Goal: Task Accomplishment & Management: Complete application form

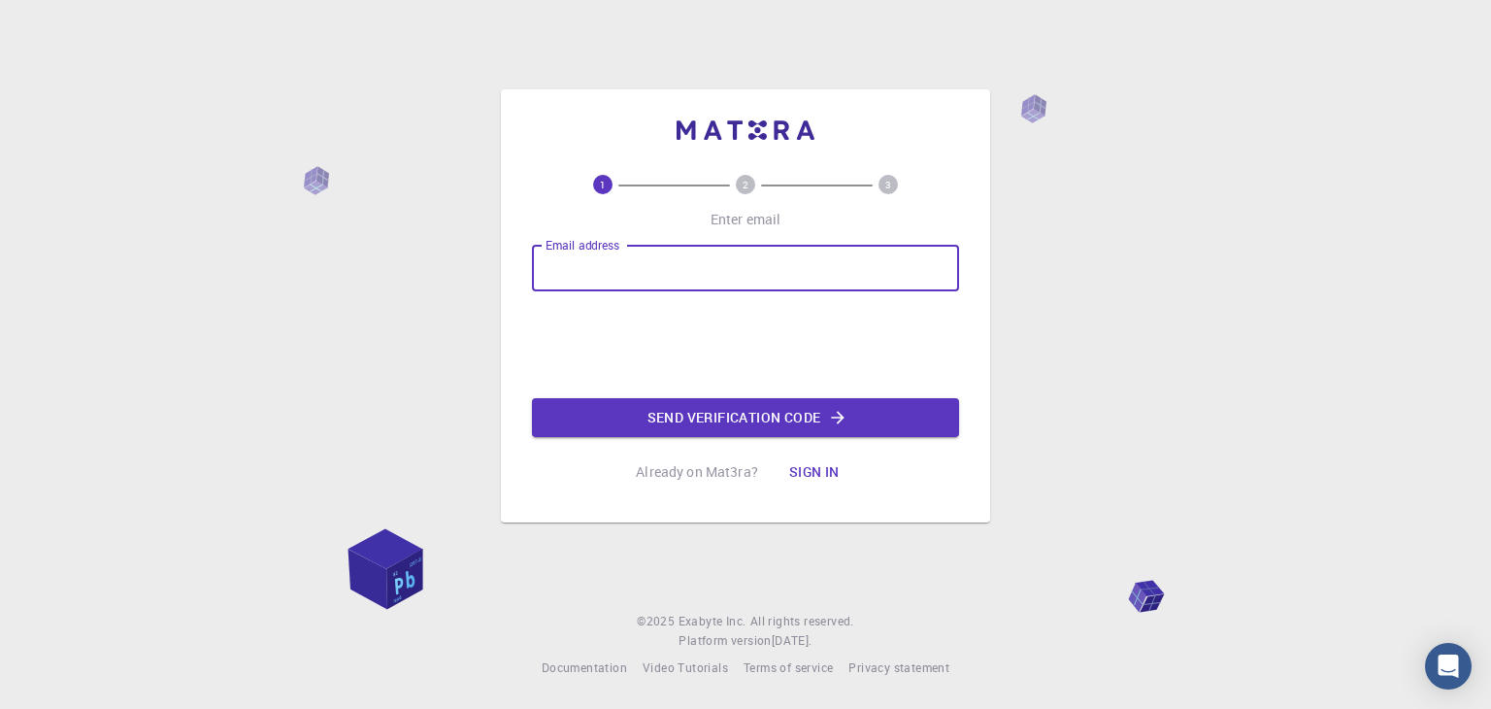
click at [598, 280] on input "Email address" at bounding box center [745, 268] width 427 height 47
type input "[EMAIL_ADDRESS][DOMAIN_NAME]"
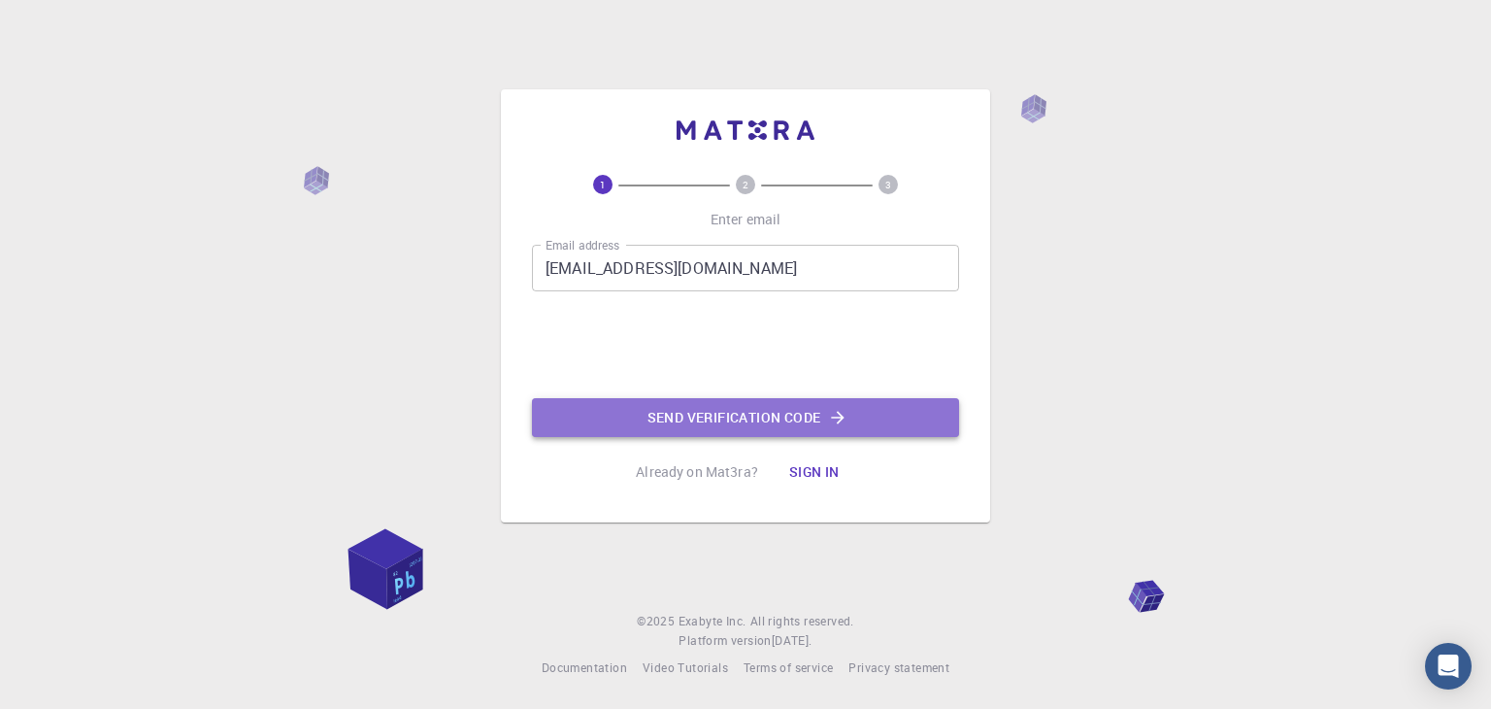
click at [664, 423] on button "Send verification code" at bounding box center [745, 417] width 427 height 39
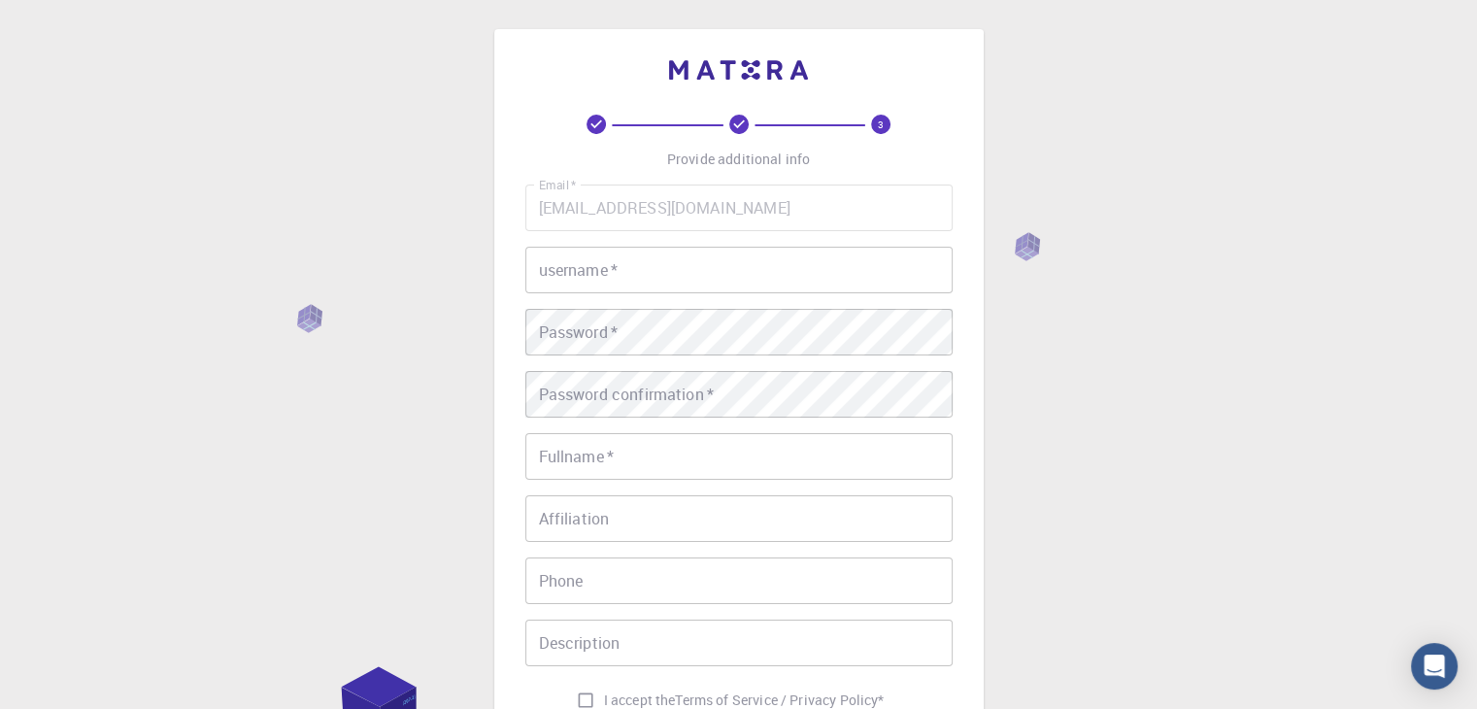
scroll to position [3, 0]
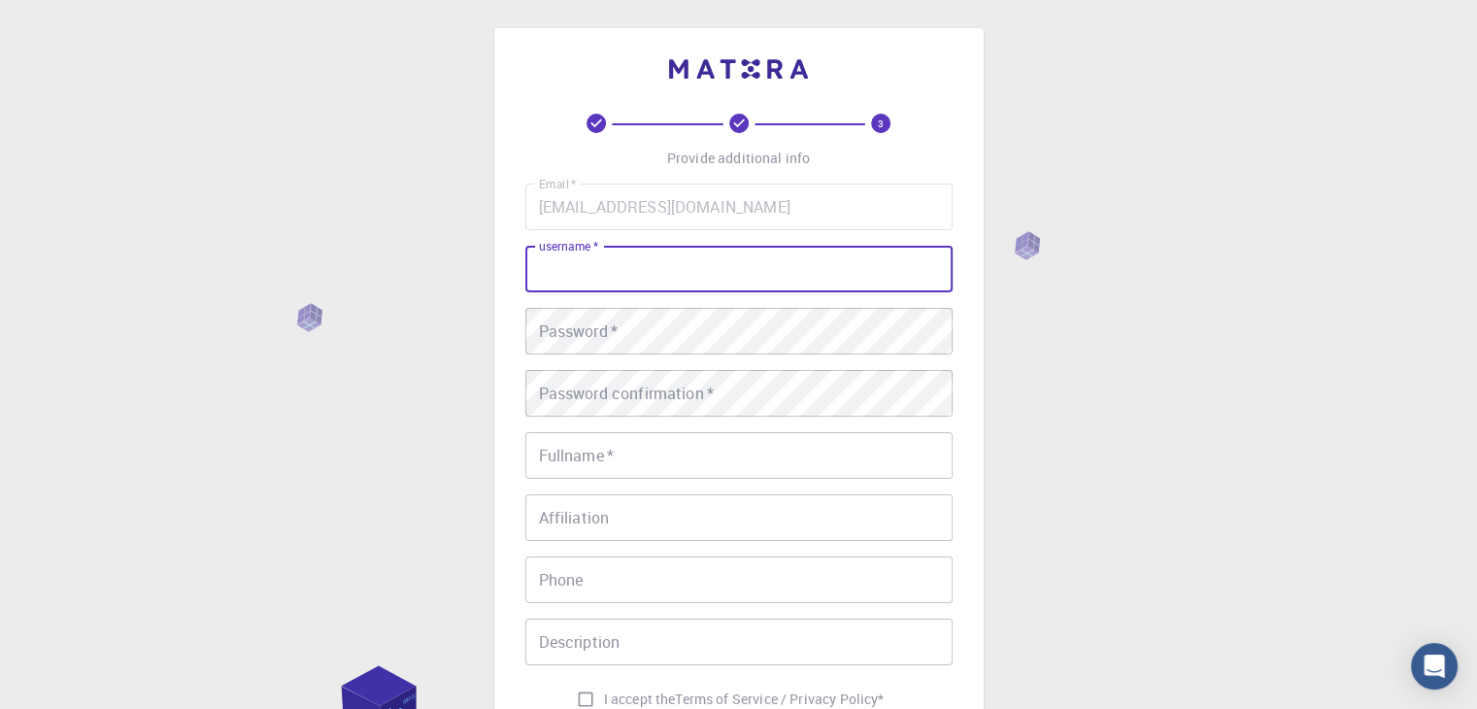
click at [623, 278] on input "username   *" at bounding box center [738, 269] width 427 height 47
type input "ashwin@311"
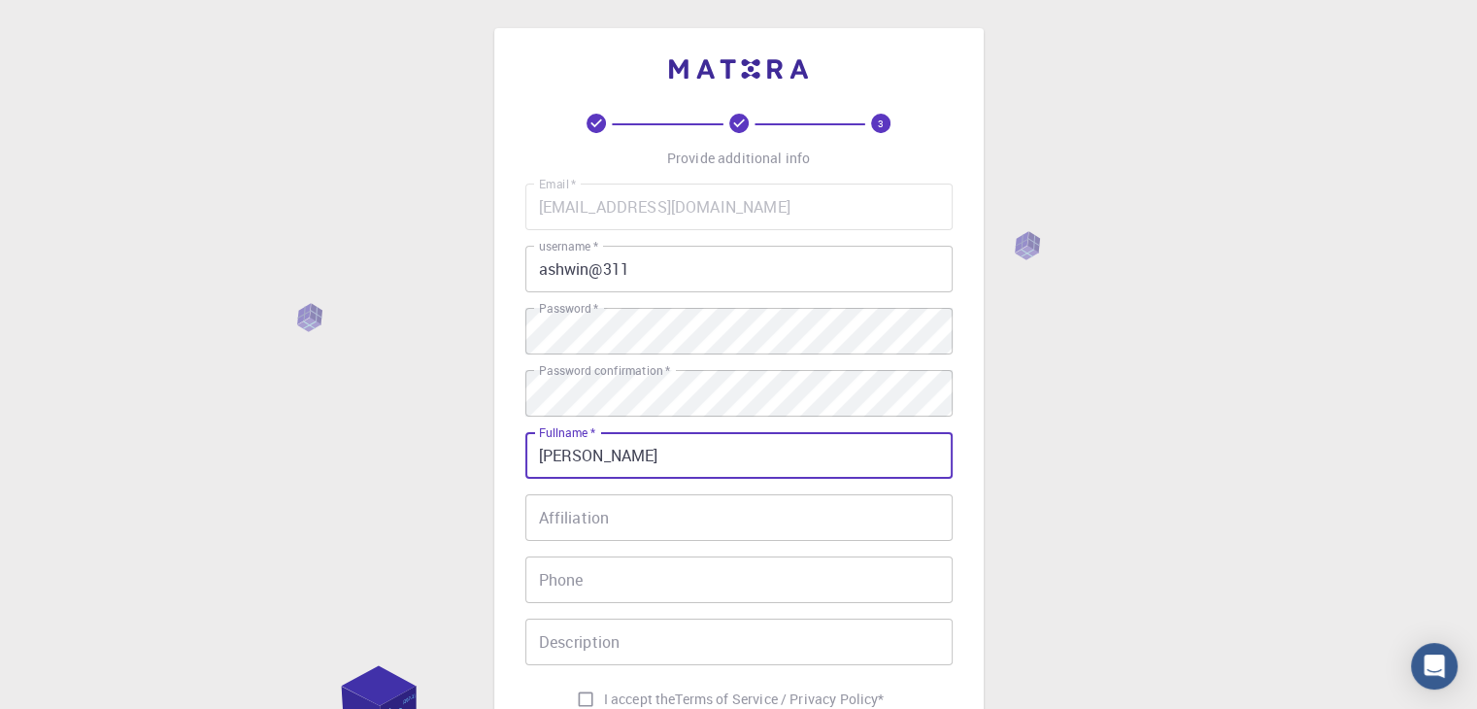
scroll to position [280, 0]
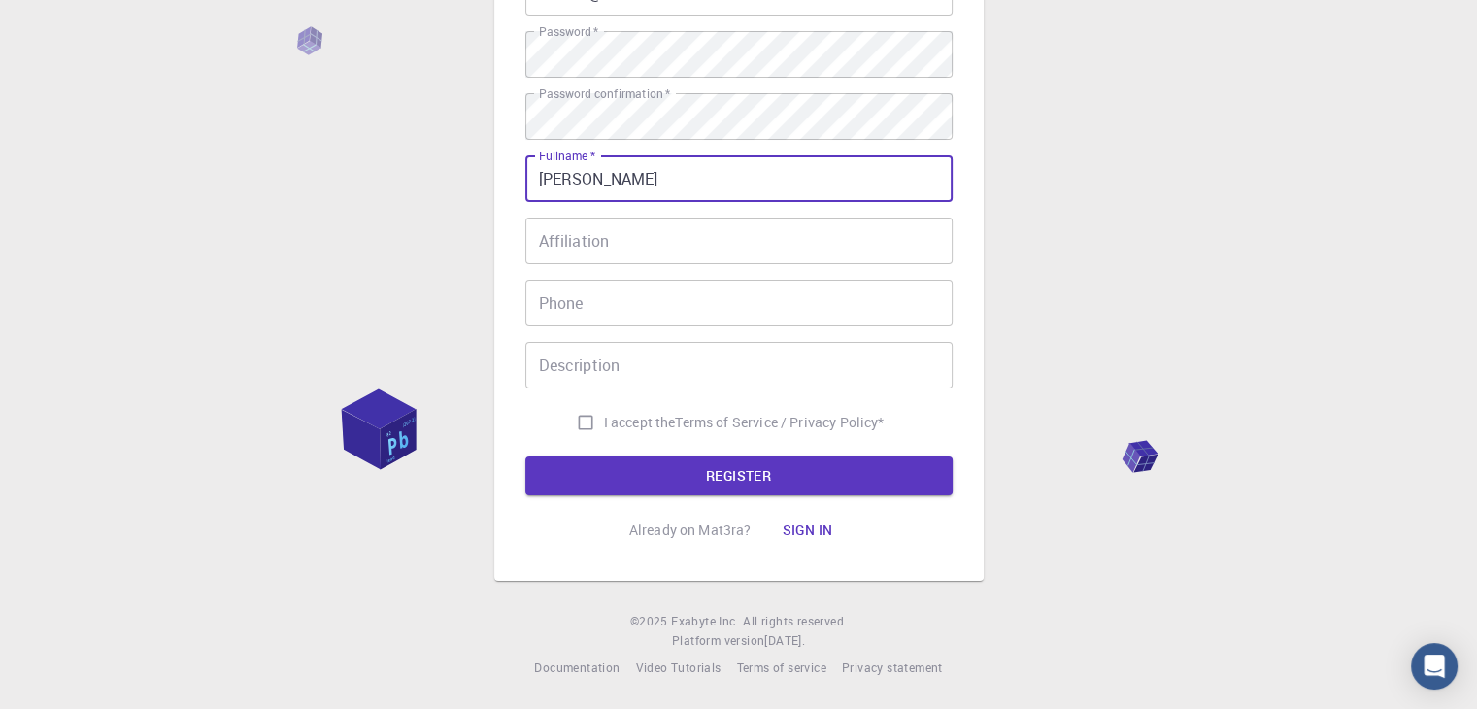
type input "[PERSON_NAME]"
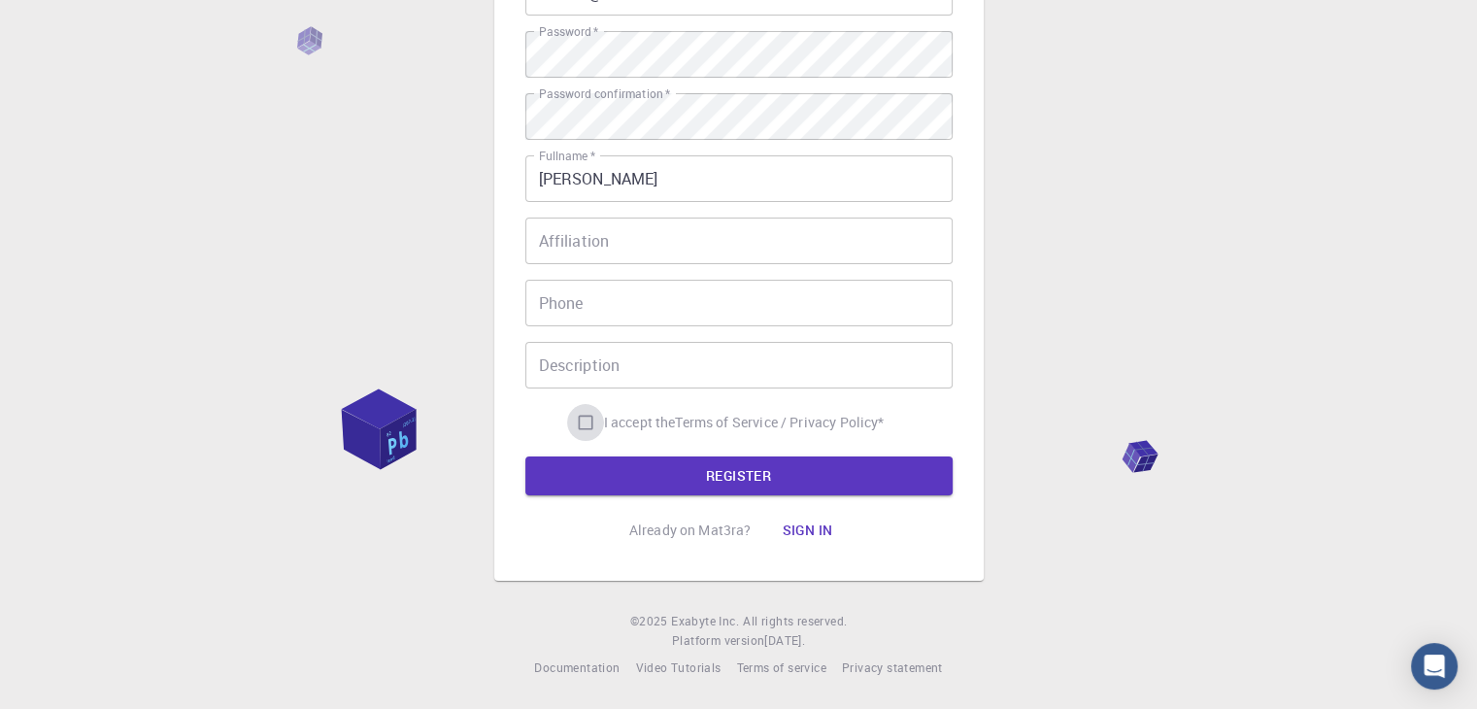
click at [575, 420] on input "I accept the Terms of Service / Privacy Policy *" at bounding box center [585, 422] width 37 height 37
checkbox input "true"
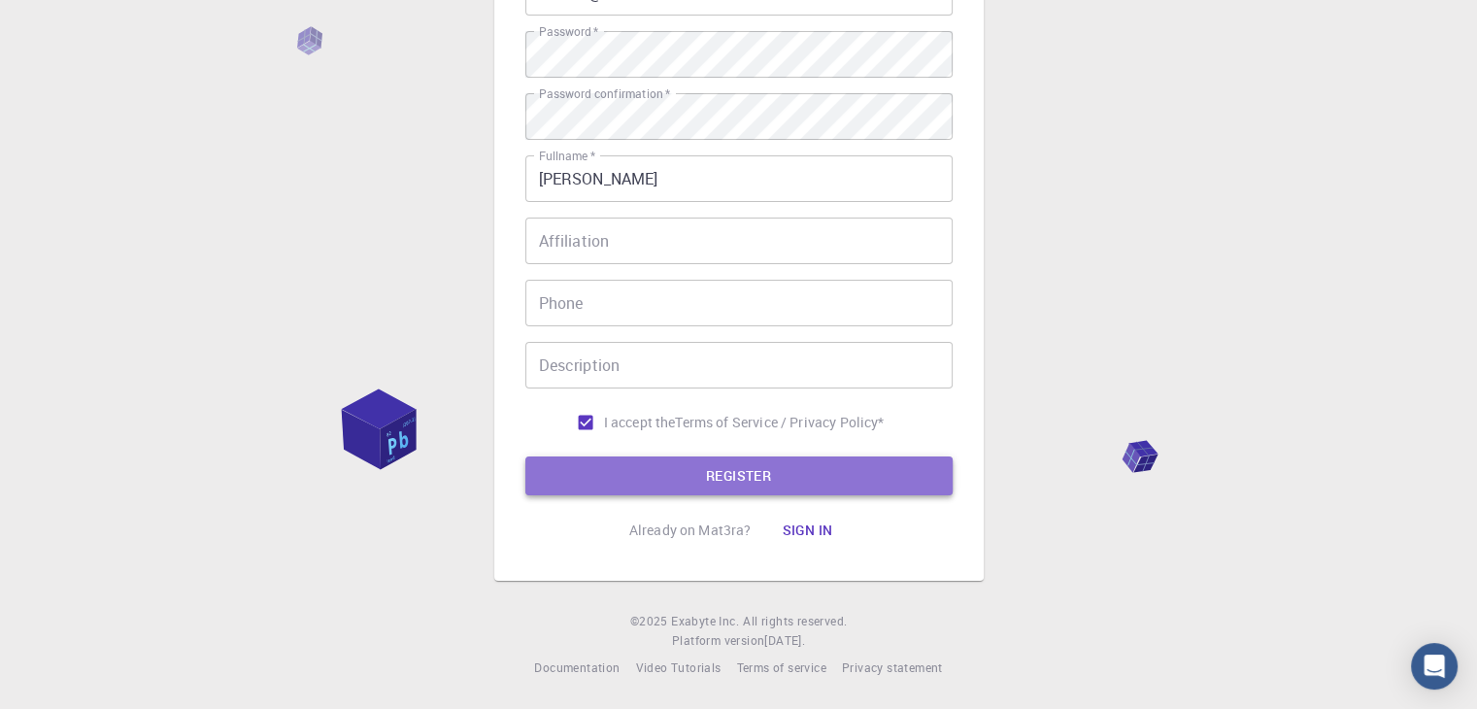
click at [614, 472] on button "REGISTER" at bounding box center [738, 475] width 427 height 39
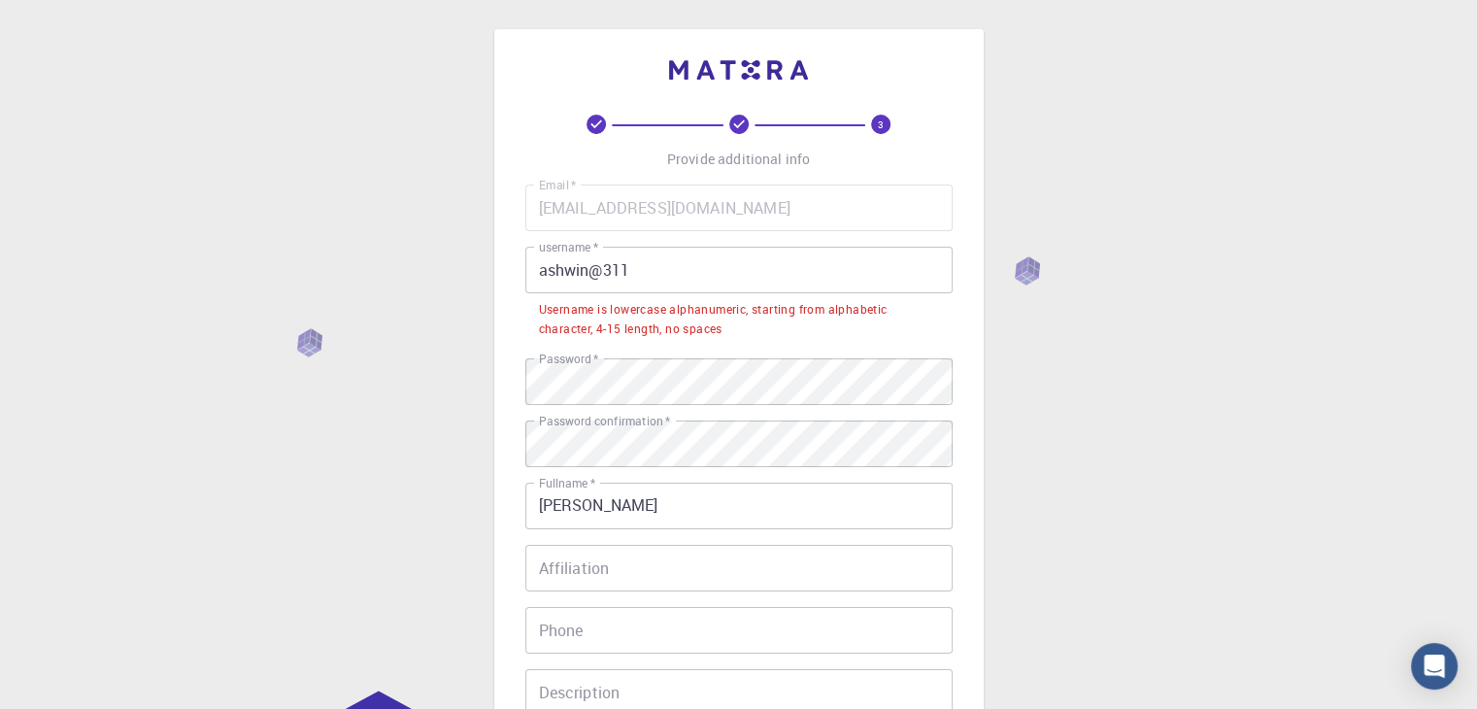
scroll to position [0, 0]
click at [543, 276] on input "ashwin@311" at bounding box center [738, 272] width 427 height 47
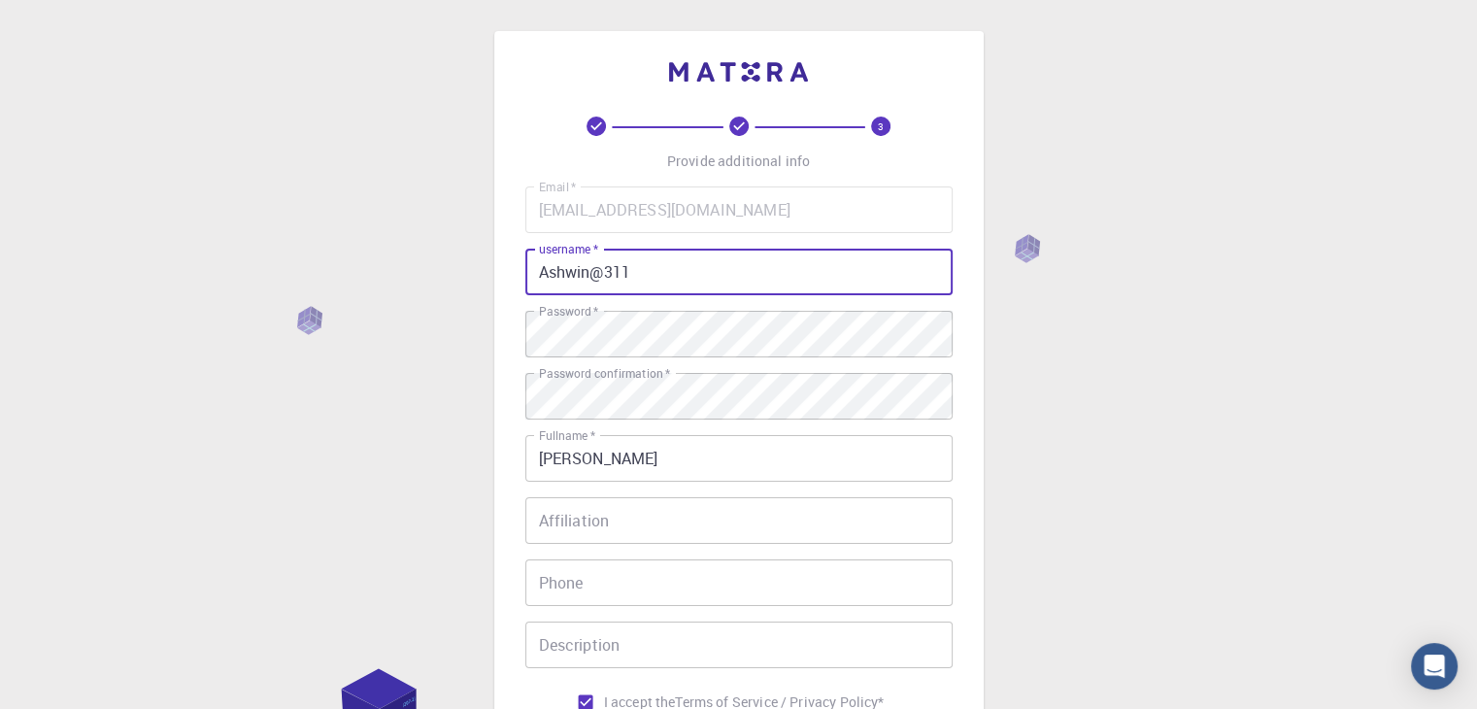
scroll to position [280, 0]
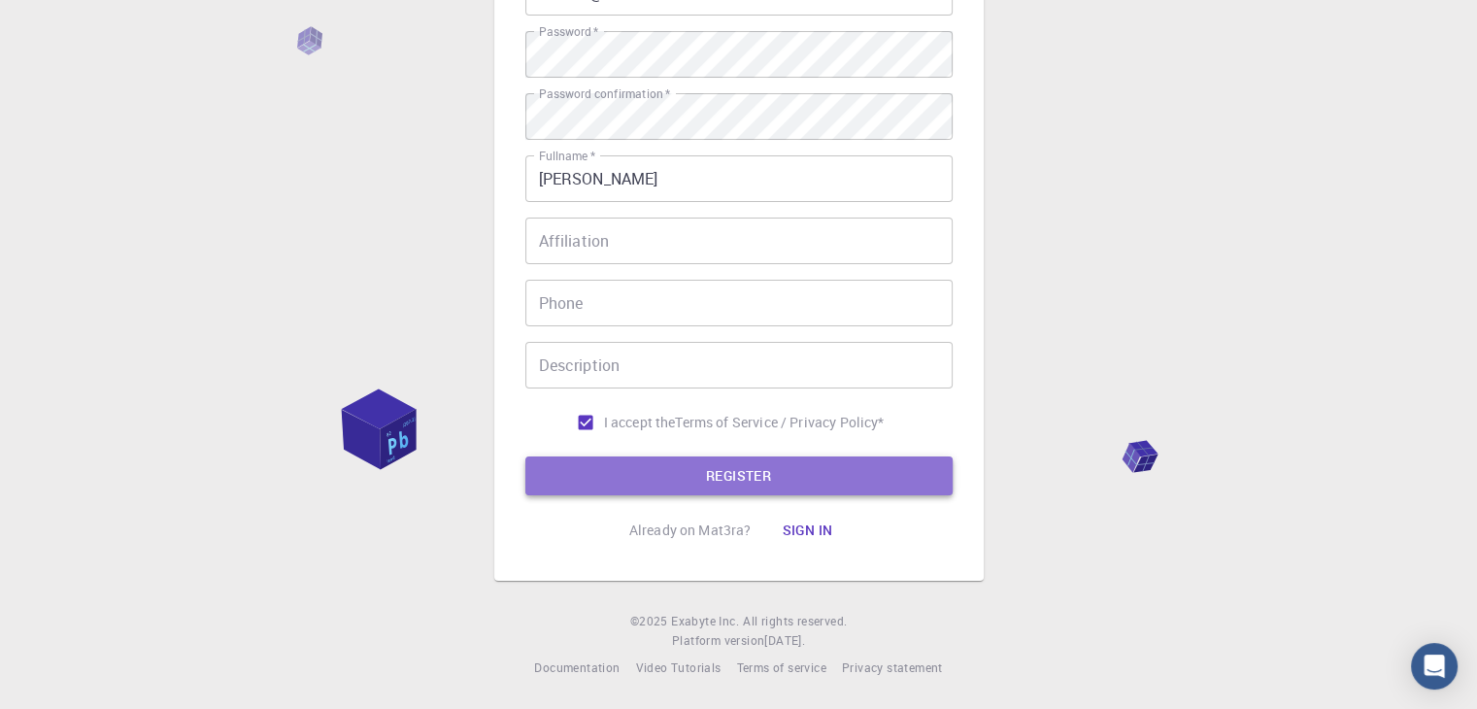
click at [575, 487] on button "REGISTER" at bounding box center [738, 475] width 427 height 39
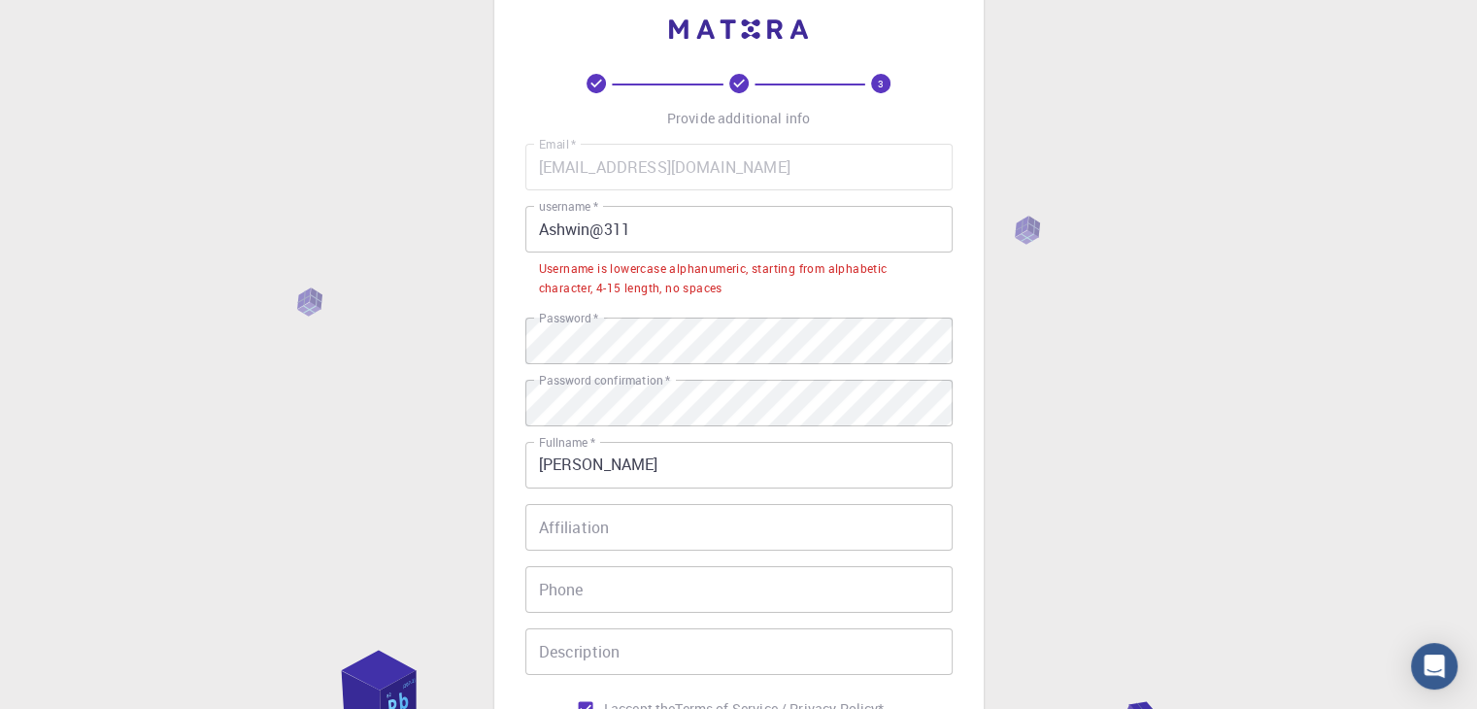
scroll to position [43, 0]
click at [668, 223] on input "Ashwin@311" at bounding box center [738, 229] width 427 height 47
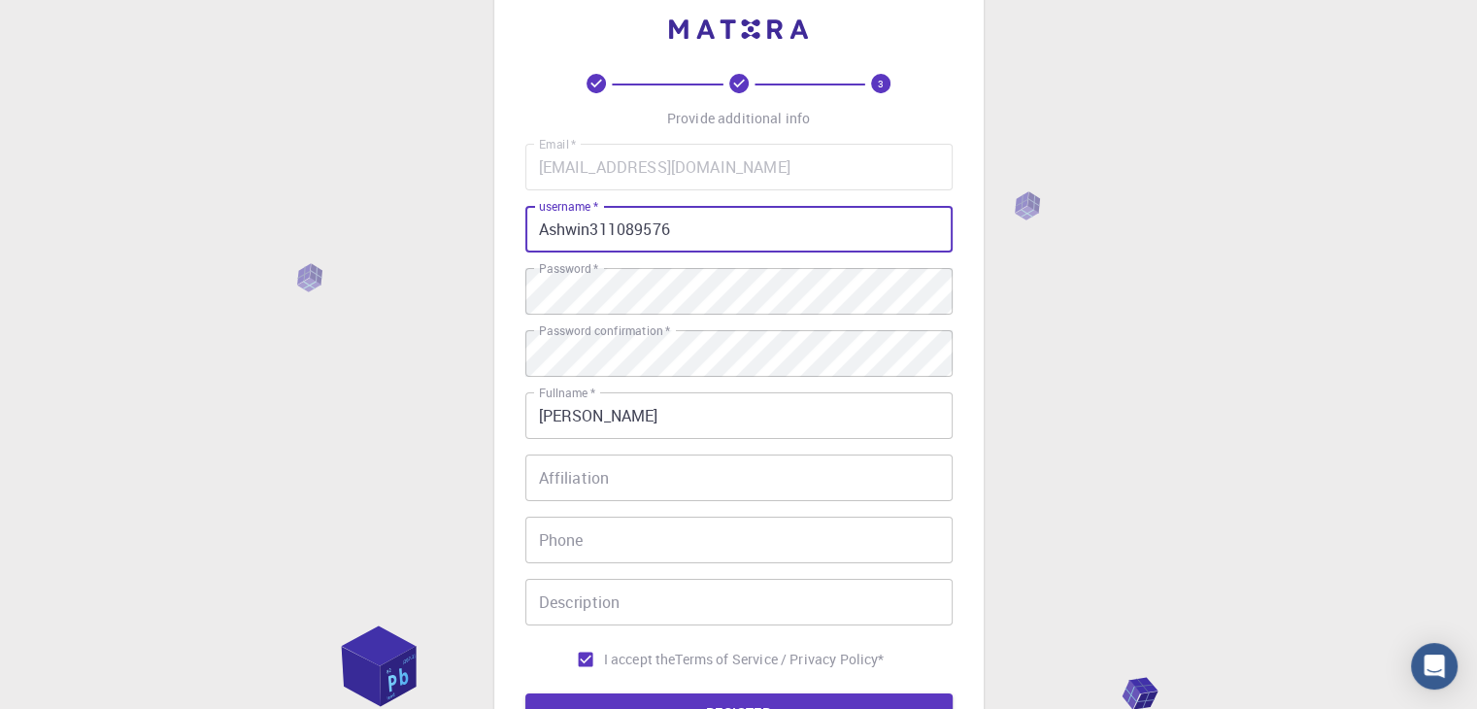
scroll to position [280, 0]
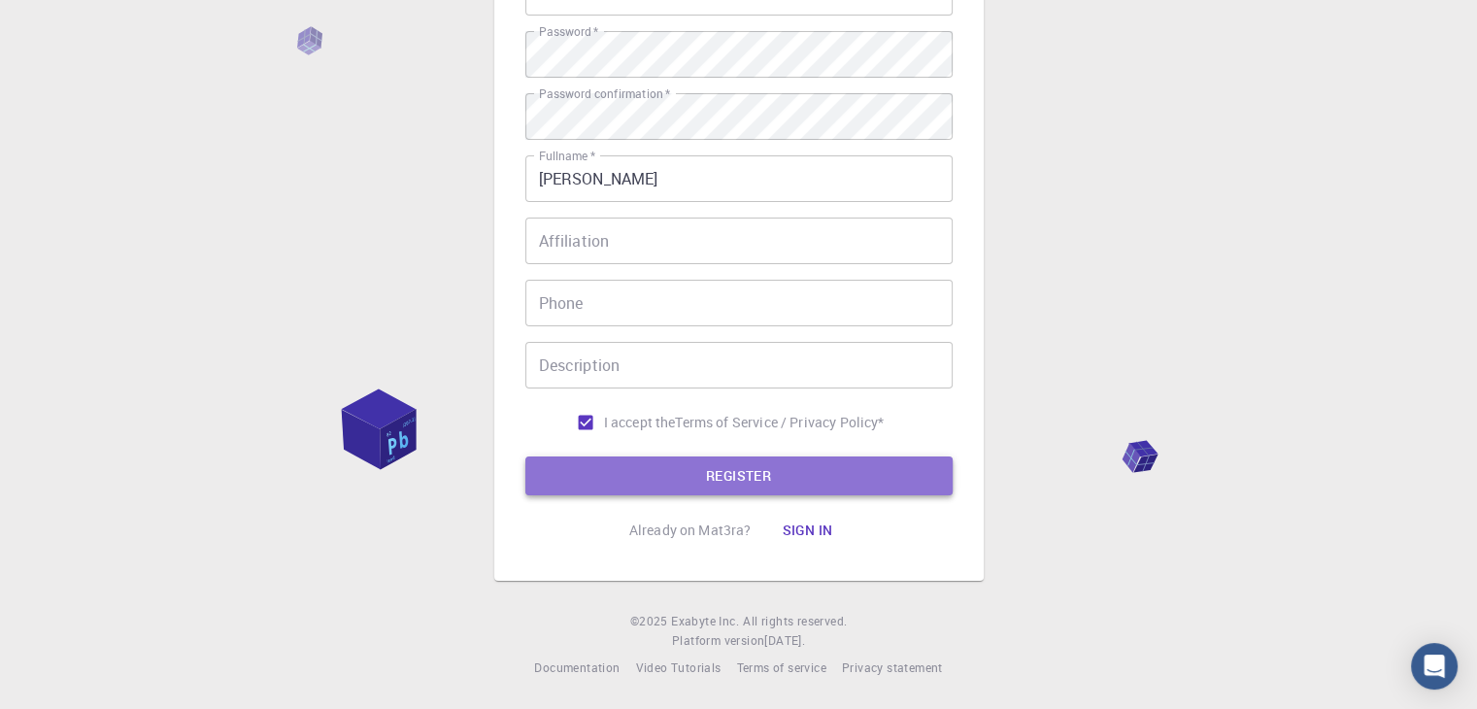
click at [675, 477] on button "REGISTER" at bounding box center [738, 475] width 427 height 39
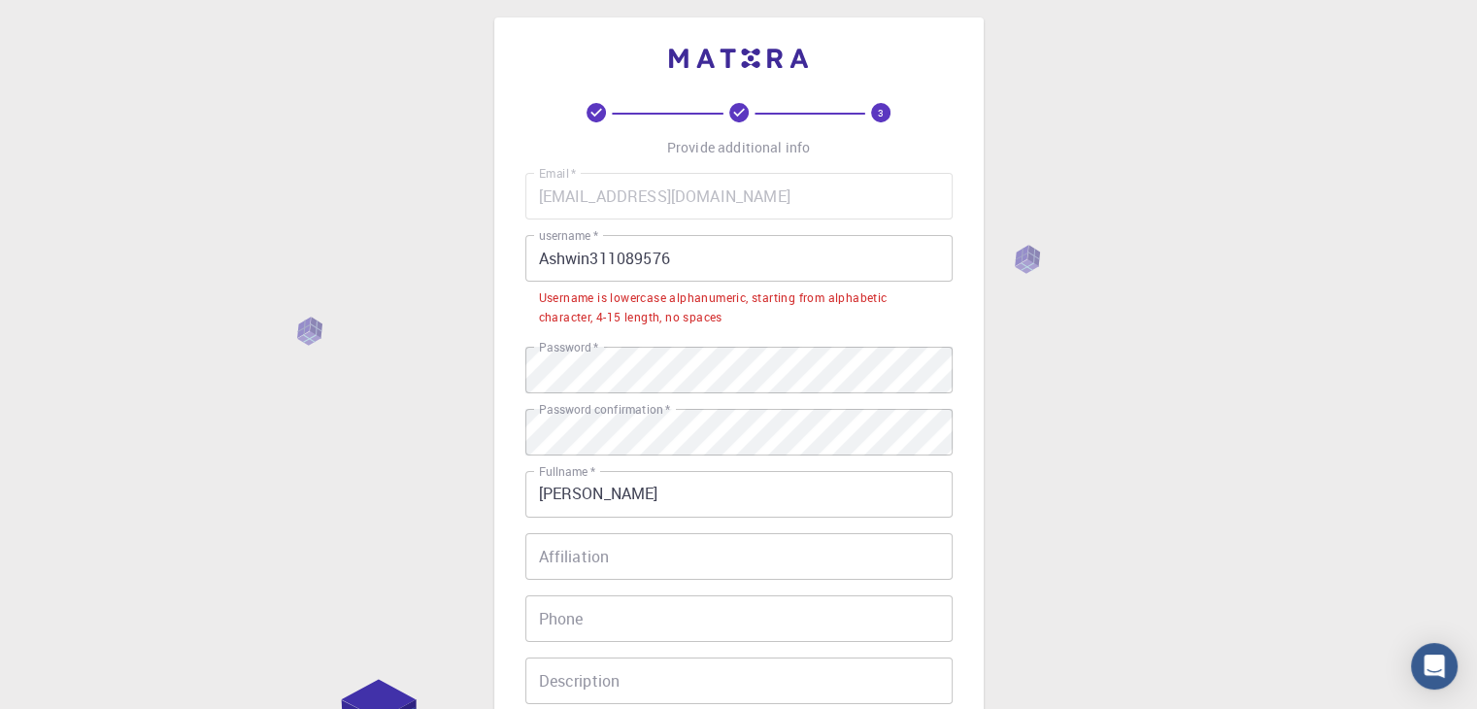
scroll to position [10, 0]
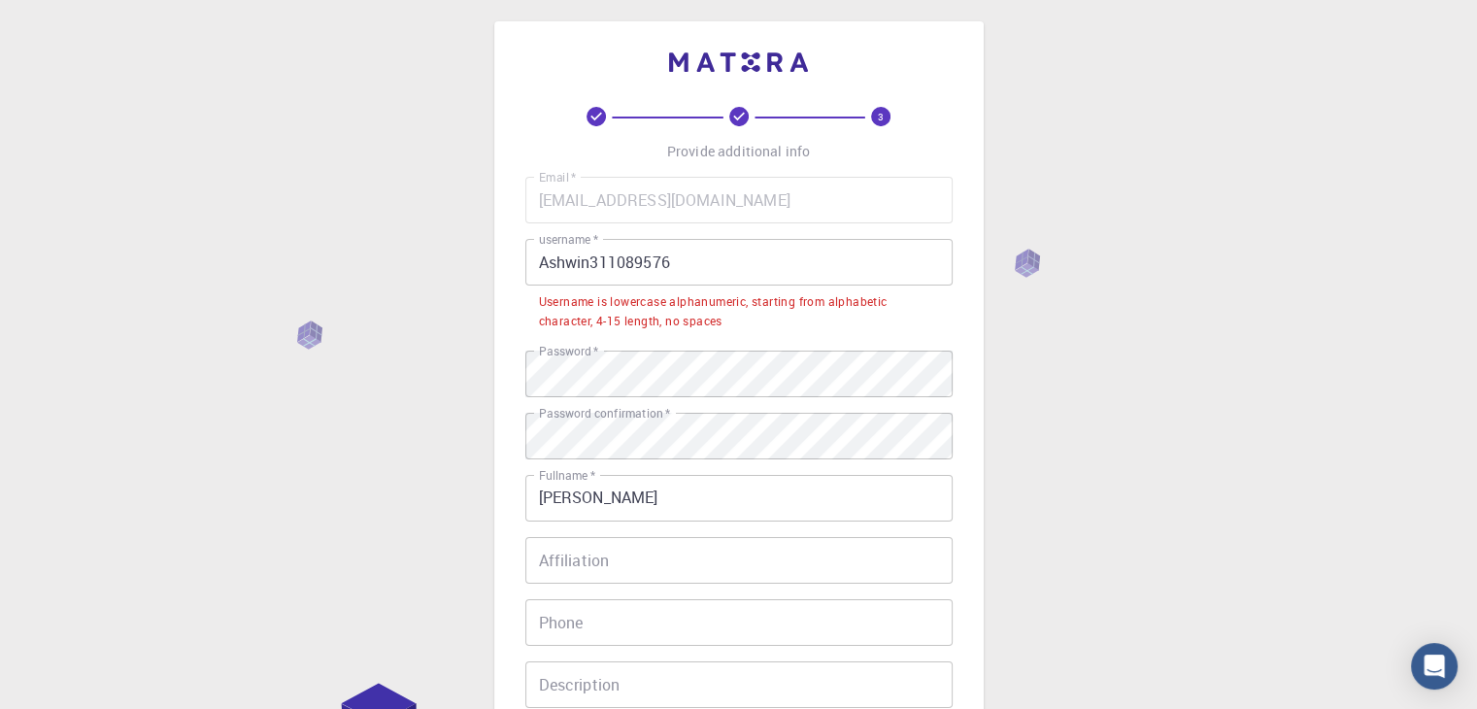
click at [548, 257] on input "Ashwin311089576" at bounding box center [738, 262] width 427 height 47
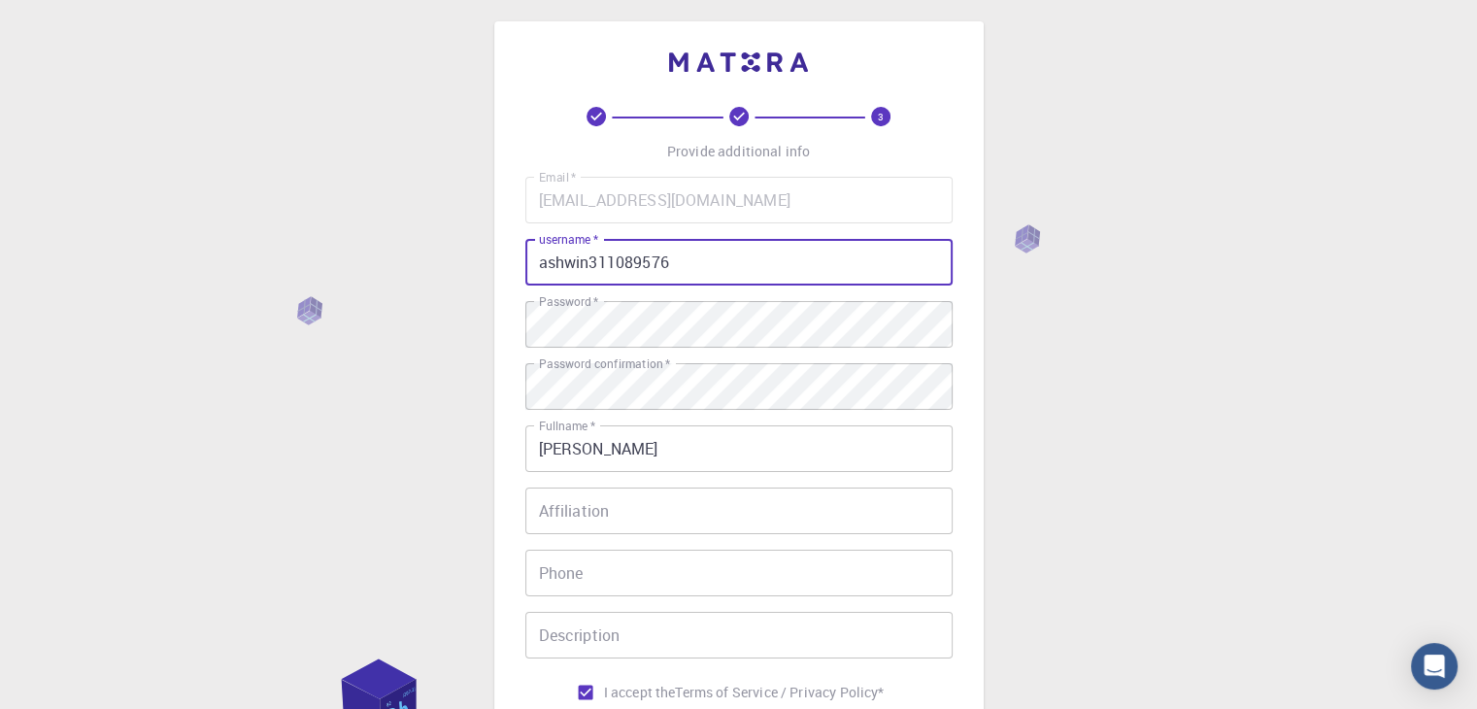
scroll to position [280, 0]
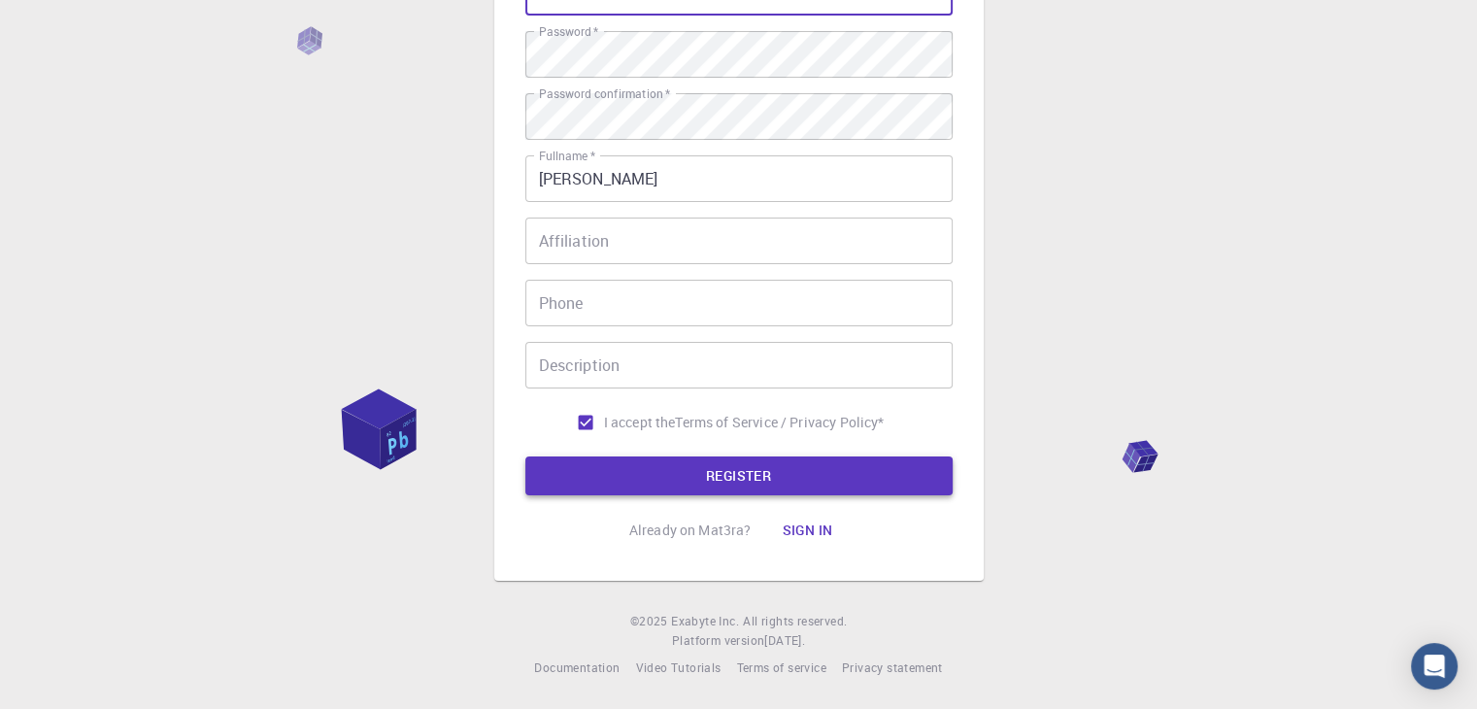
type input "ashwin311089576"
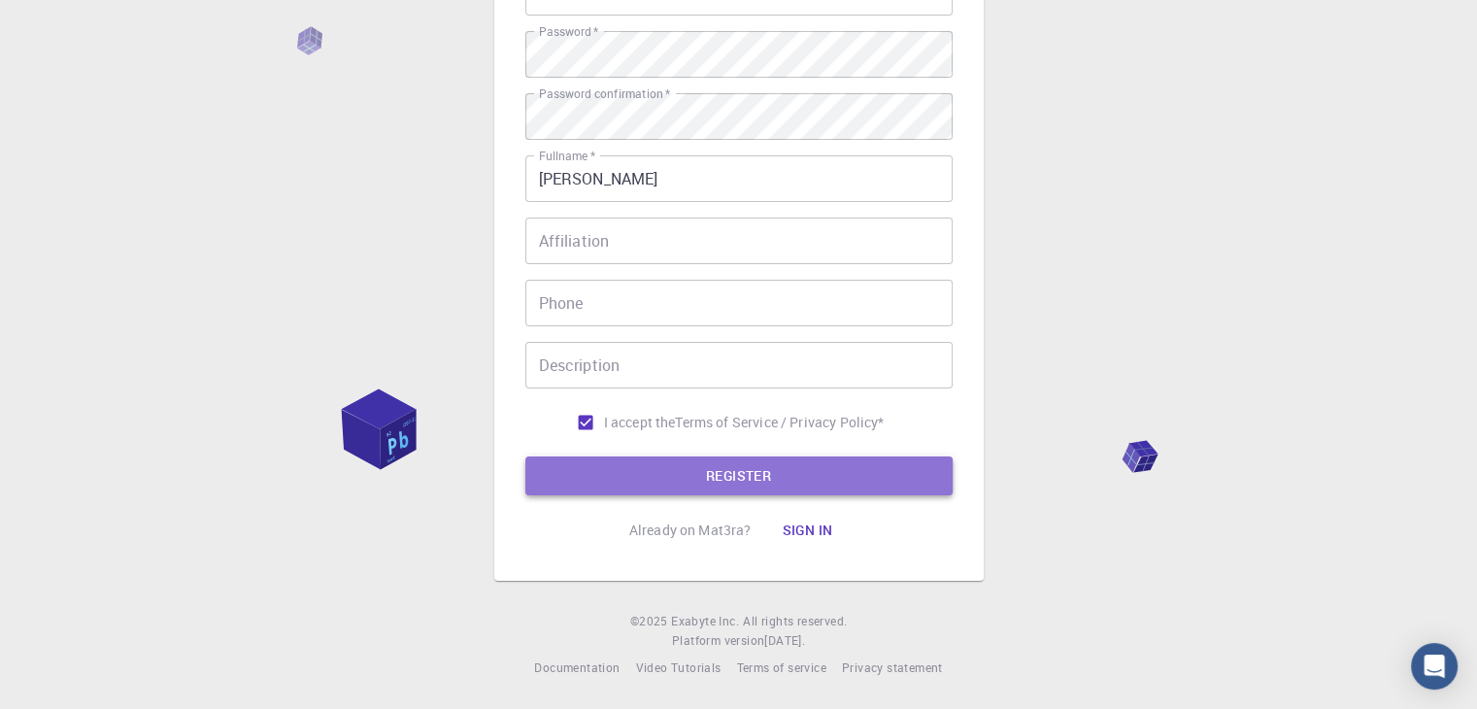
click at [582, 472] on button "REGISTER" at bounding box center [738, 475] width 427 height 39
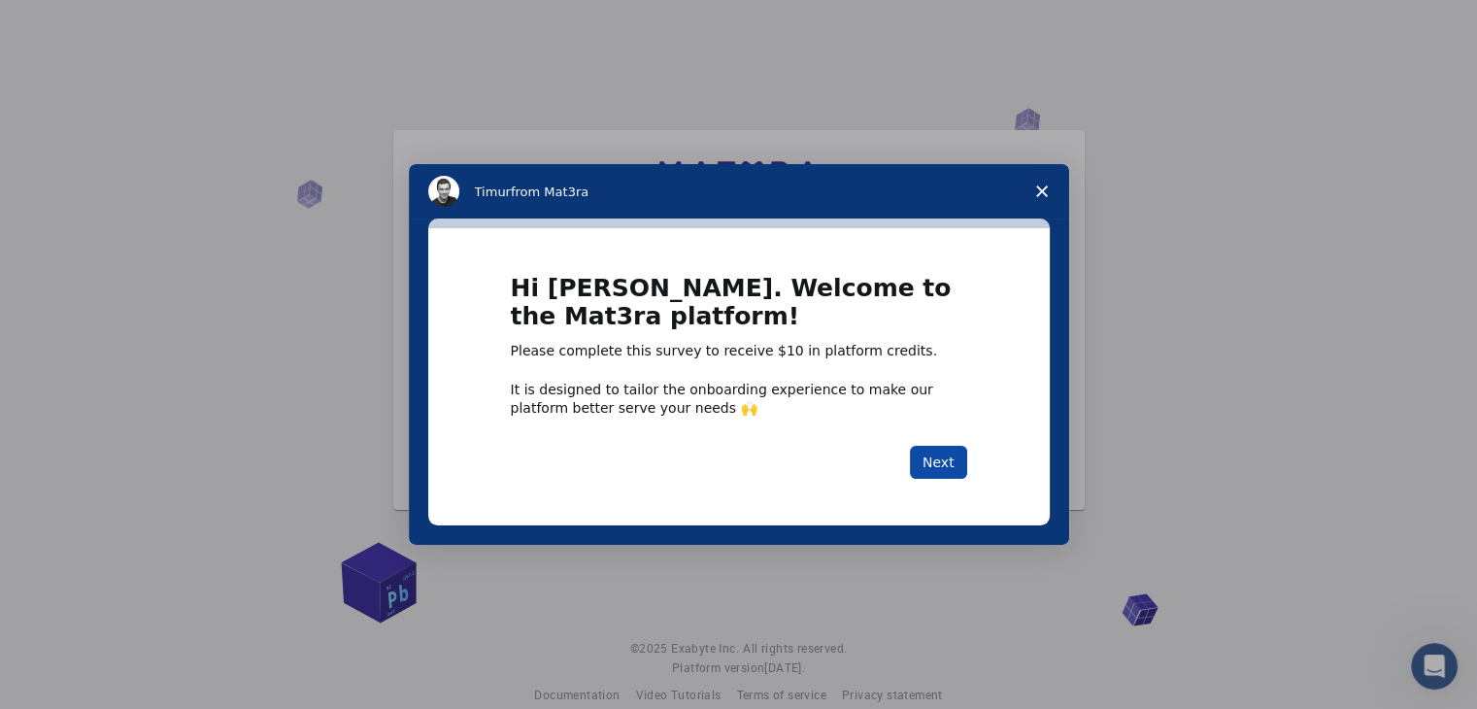
click at [936, 450] on button "Next" at bounding box center [938, 462] width 57 height 33
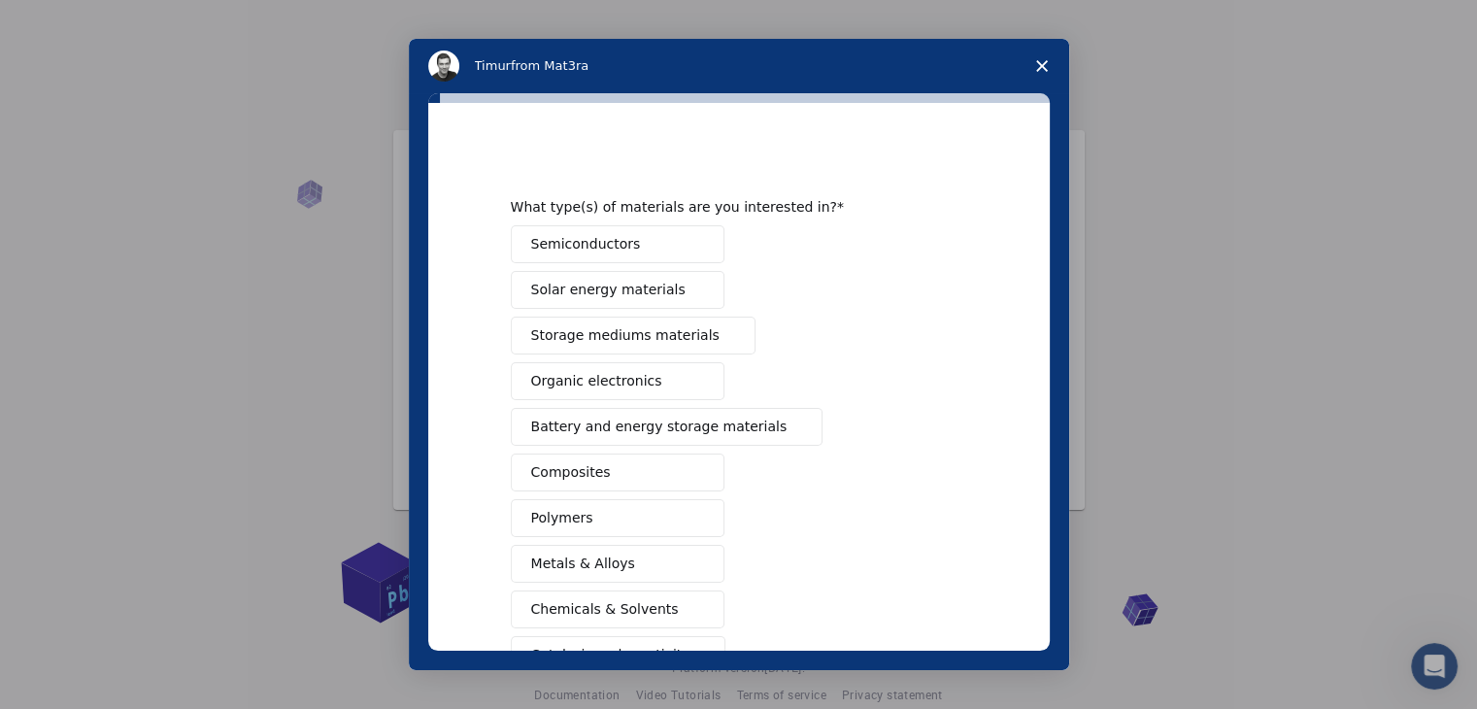
click at [1087, 335] on div "Intercom messenger" at bounding box center [738, 354] width 1477 height 709
click at [1041, 63] on icon "Close survey" at bounding box center [1042, 66] width 12 height 12
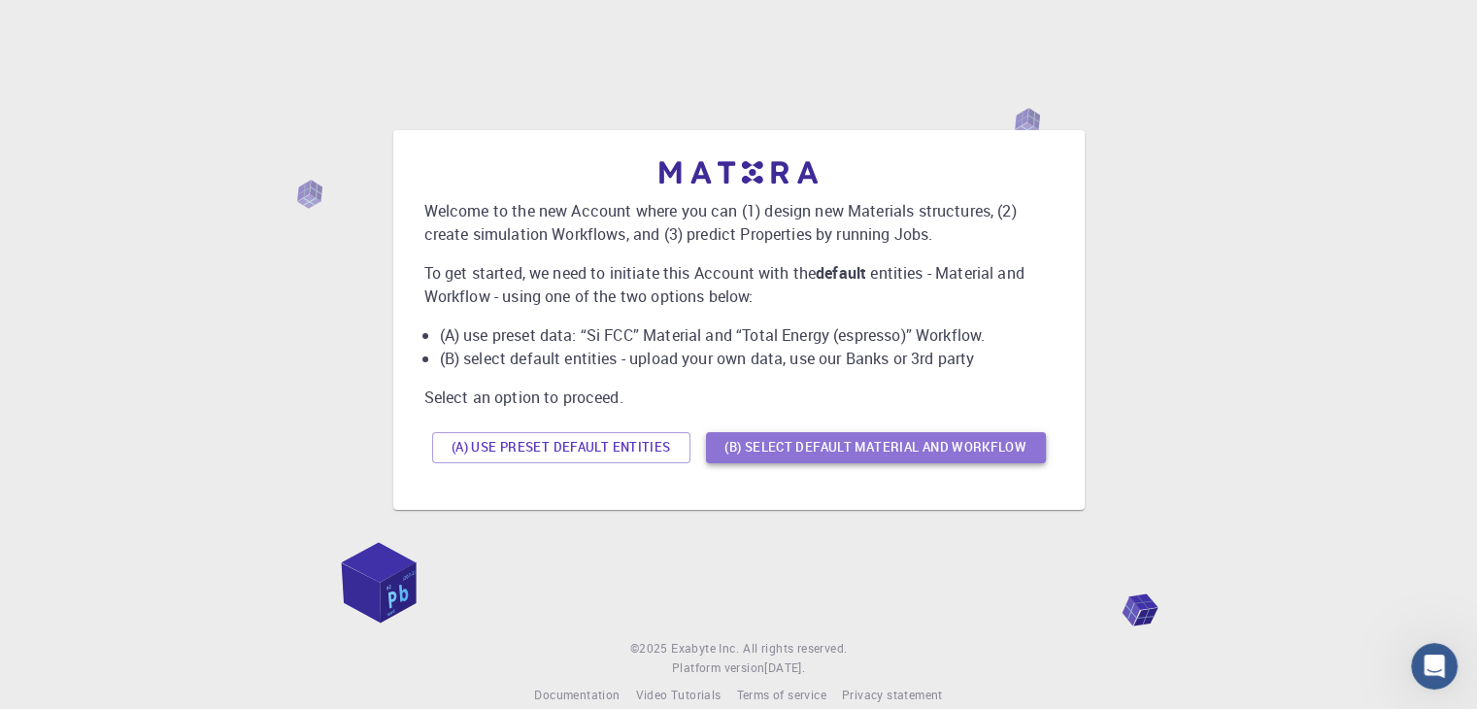
click at [742, 452] on button "(B) Select default material and workflow" at bounding box center [876, 447] width 340 height 31
